Goal: Check status: Check status

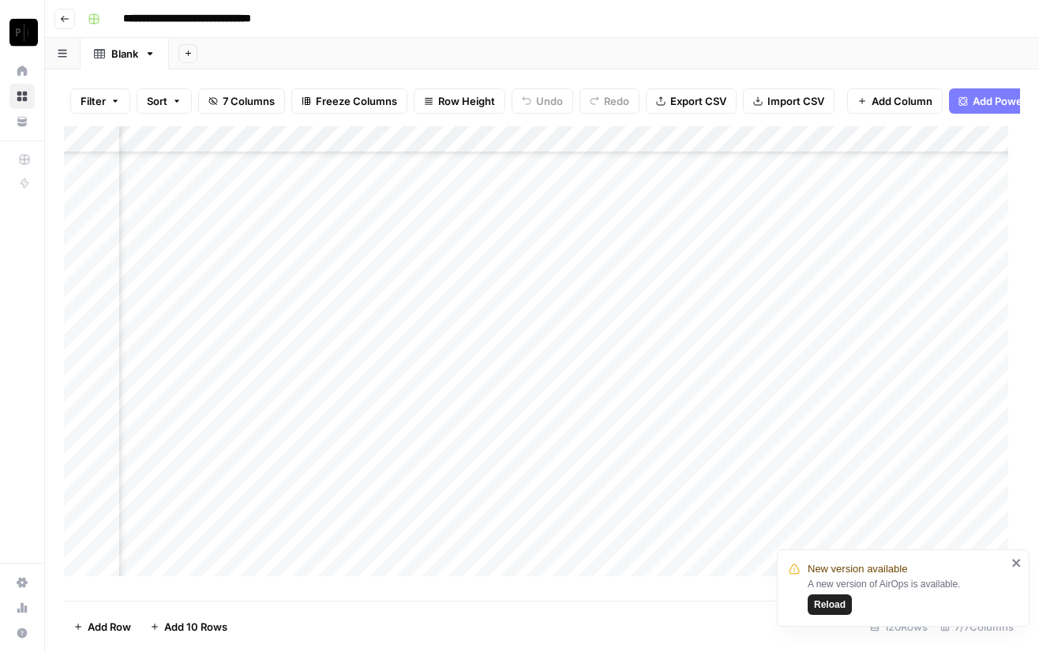
scroll to position [2824, 286]
click at [830, 610] on span "Reload" at bounding box center [830, 605] width 32 height 14
